Goal: Task Accomplishment & Management: Complete application form

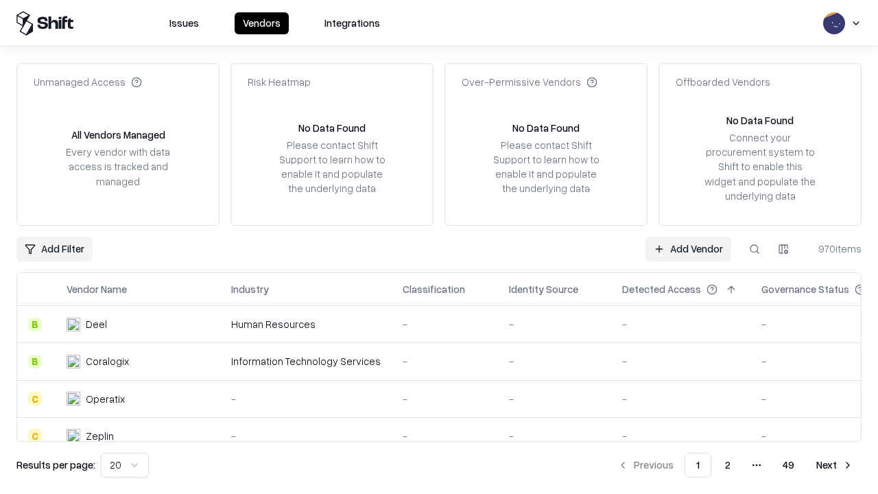
click at [688, 248] on link "Add Vendor" at bounding box center [689, 249] width 86 height 25
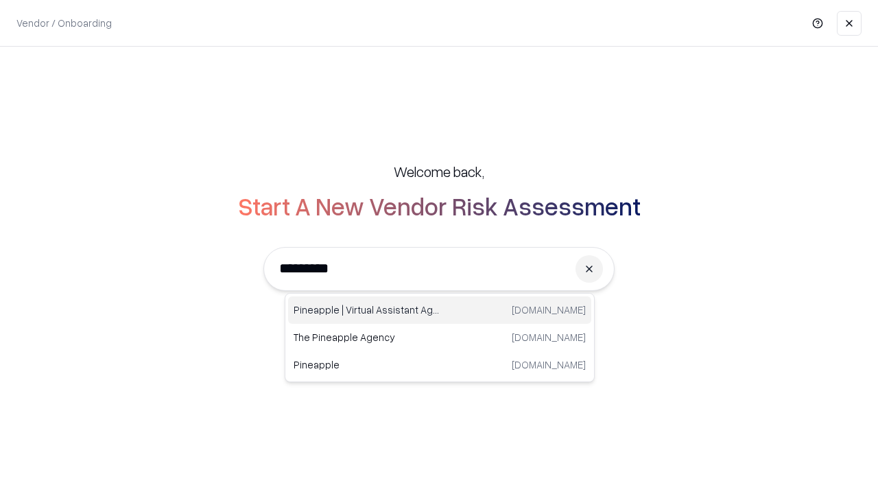
click at [440, 310] on div "Pineapple | Virtual Assistant Agency [DOMAIN_NAME]" at bounding box center [439, 309] width 303 height 27
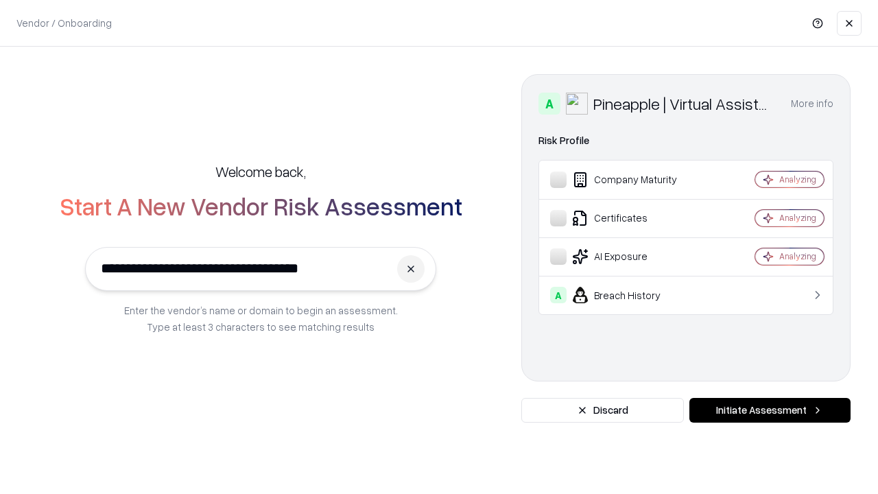
type input "**********"
click at [770, 410] on button "Initiate Assessment" at bounding box center [770, 410] width 161 height 25
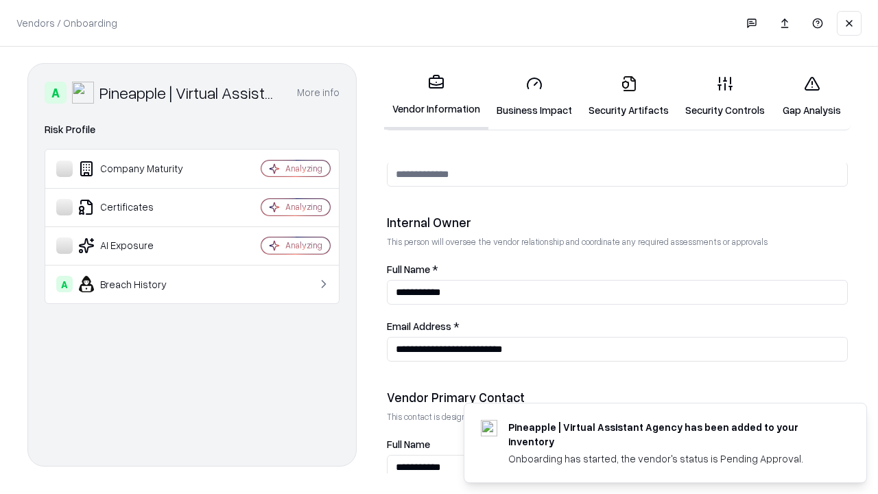
scroll to position [711, 0]
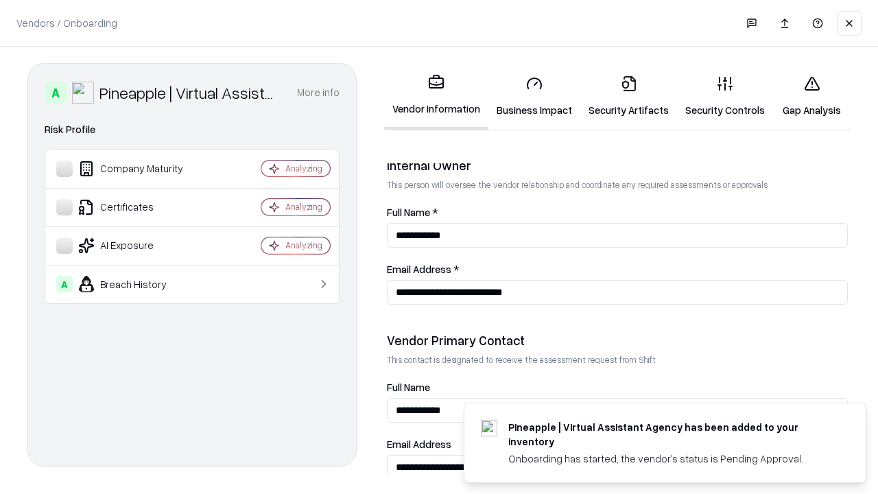
click at [534, 96] on link "Business Impact" at bounding box center [535, 96] width 92 height 64
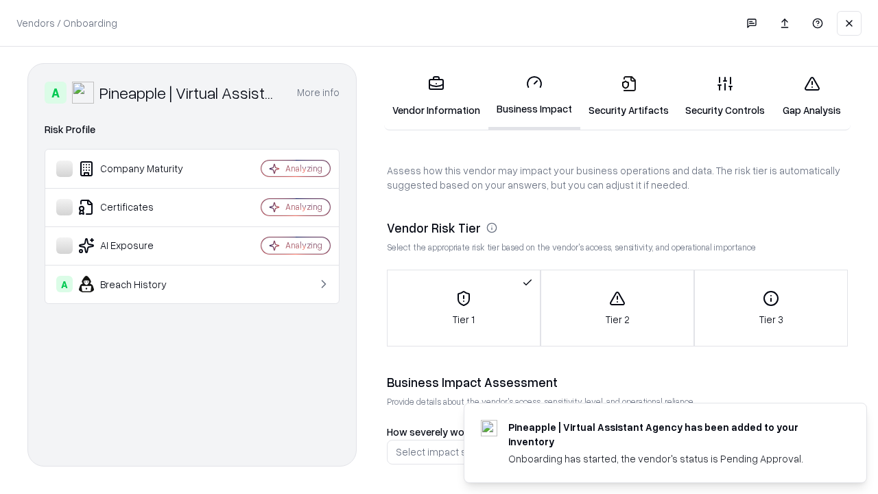
click at [628, 96] on link "Security Artifacts" at bounding box center [628, 96] width 97 height 64
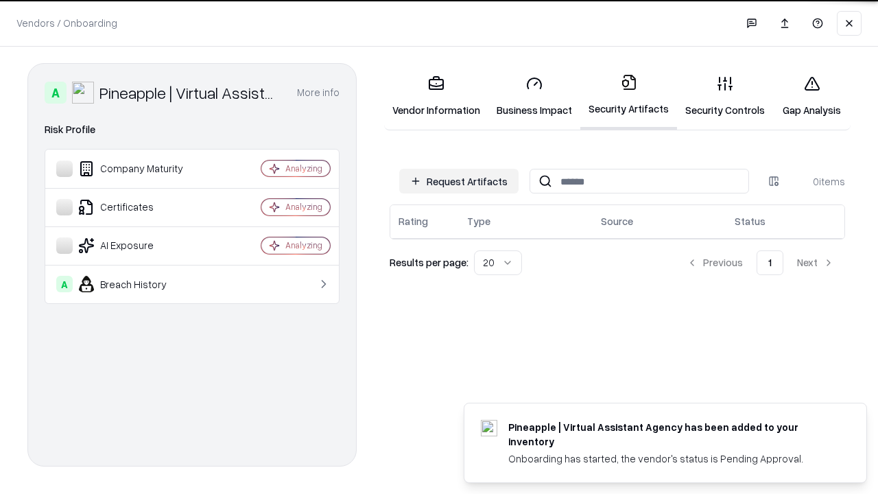
click at [459, 180] on button "Request Artifacts" at bounding box center [458, 181] width 119 height 25
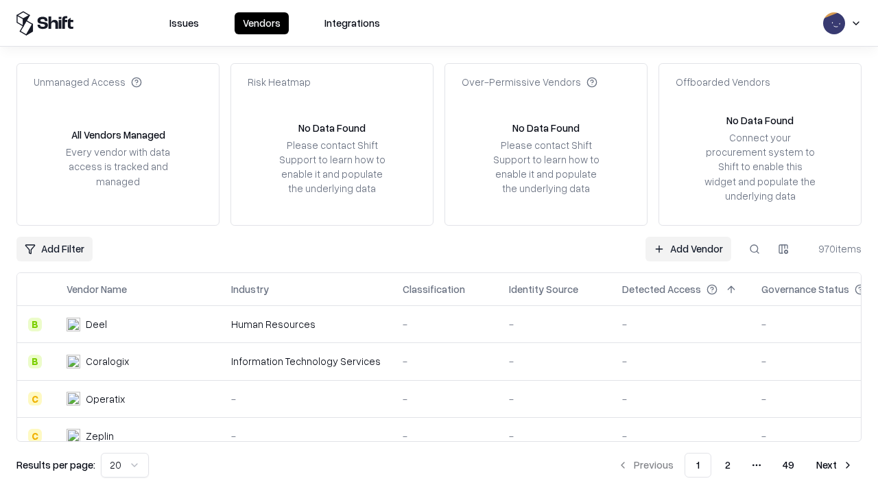
click at [688, 248] on link "Add Vendor" at bounding box center [689, 249] width 86 height 25
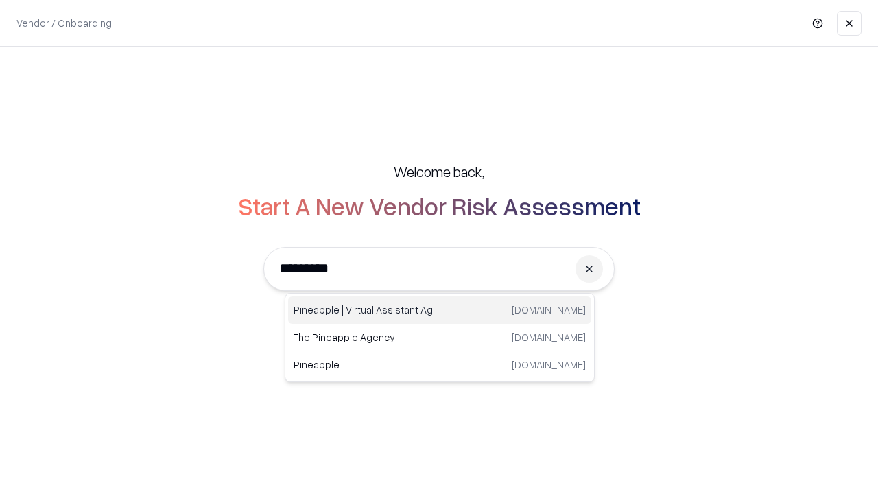
click at [440, 310] on div "Pineapple | Virtual Assistant Agency [DOMAIN_NAME]" at bounding box center [439, 309] width 303 height 27
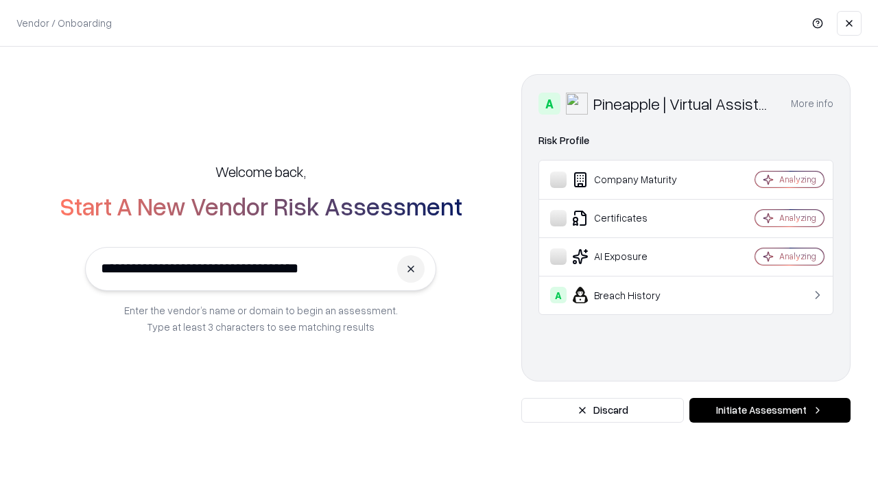
type input "**********"
click at [770, 410] on button "Initiate Assessment" at bounding box center [770, 410] width 161 height 25
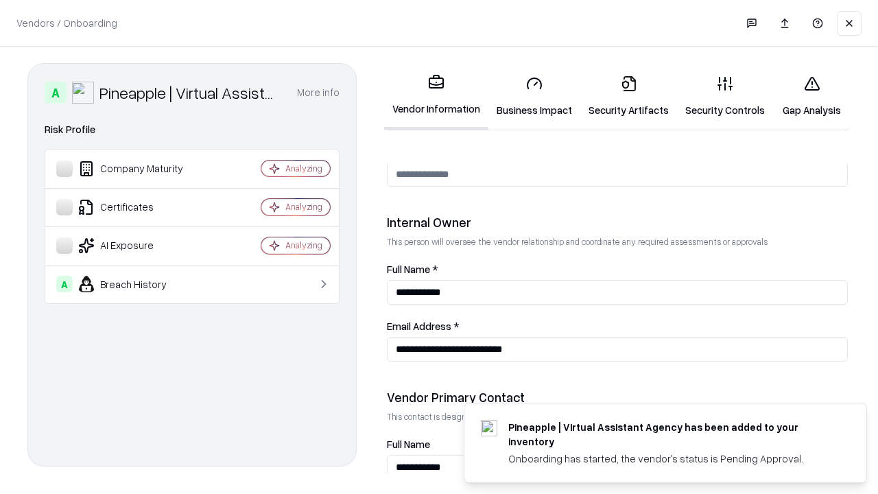
scroll to position [711, 0]
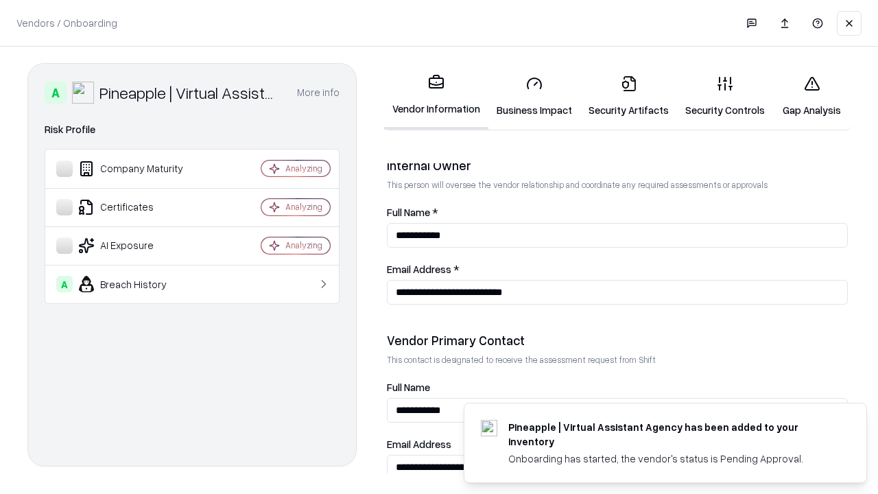
click at [812, 96] on link "Gap Analysis" at bounding box center [812, 96] width 78 height 64
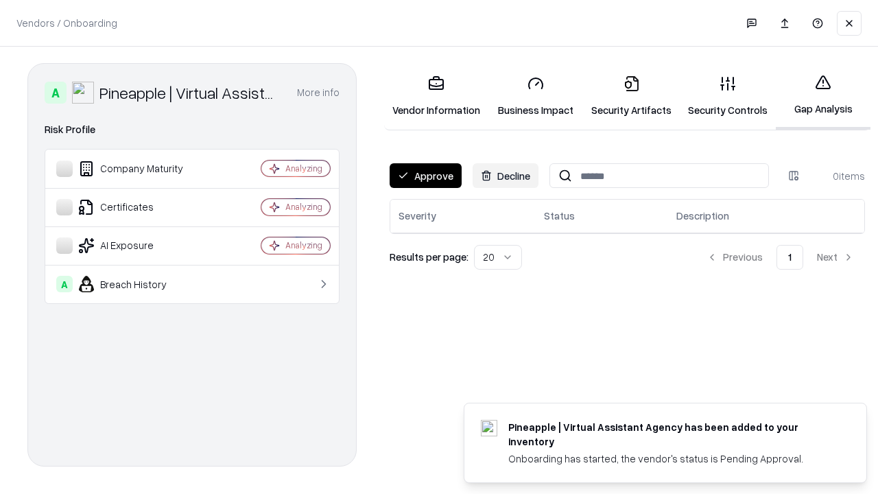
click at [425, 176] on button "Approve" at bounding box center [426, 175] width 72 height 25
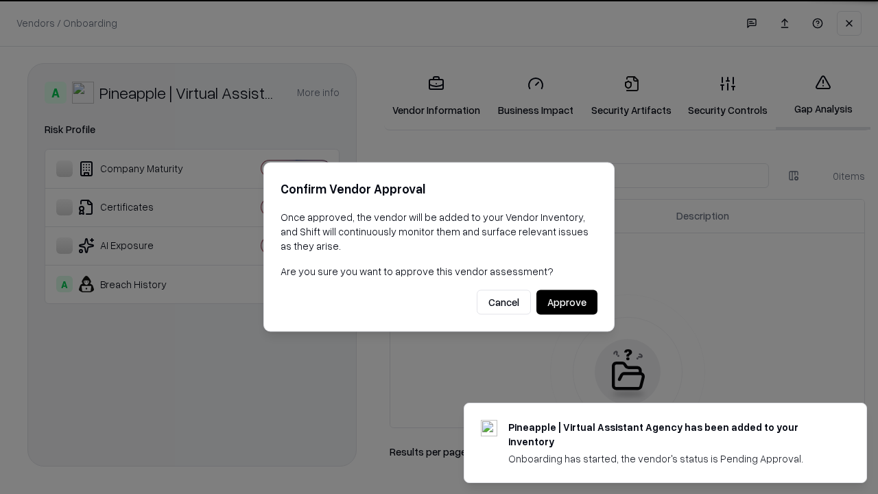
click at [567, 302] on button "Approve" at bounding box center [567, 302] width 61 height 25
